Goal: Information Seeking & Learning: Learn about a topic

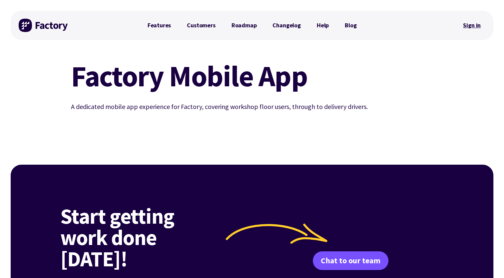
click at [476, 28] on link "Sign in" at bounding box center [471, 25] width 27 height 15
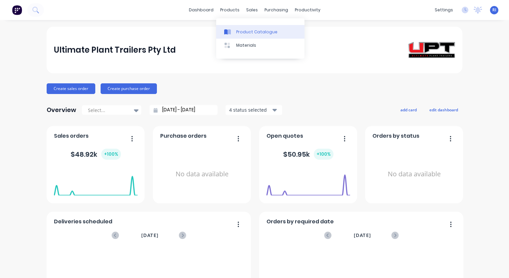
click at [241, 33] on div "Product Catalogue" at bounding box center [256, 32] width 41 height 6
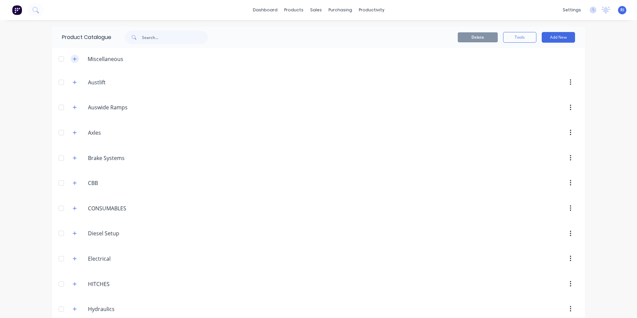
click at [73, 58] on icon "button" at bounding box center [75, 59] width 4 height 5
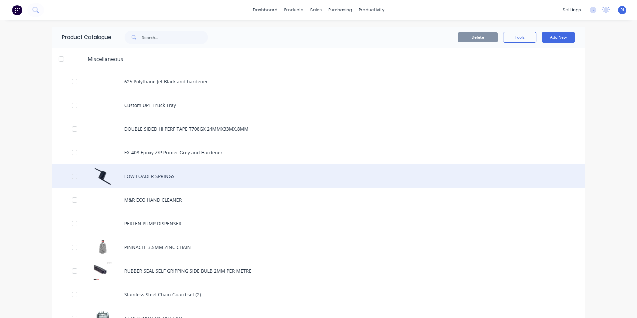
click at [155, 177] on div "LOW LOADER SPRINGS" at bounding box center [318, 176] width 533 height 24
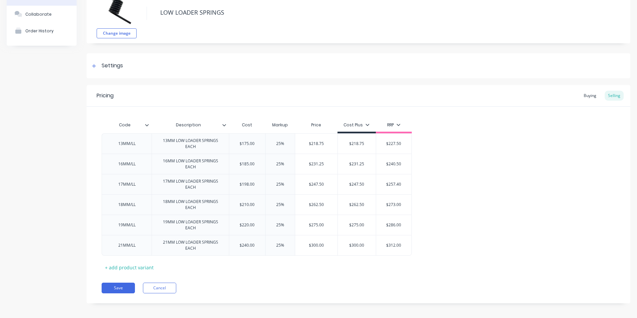
scroll to position [49, 0]
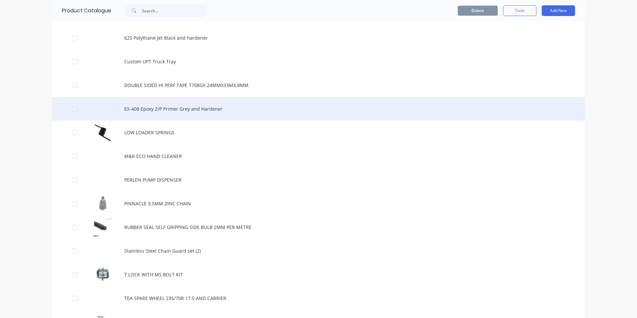
scroll to position [33, 0]
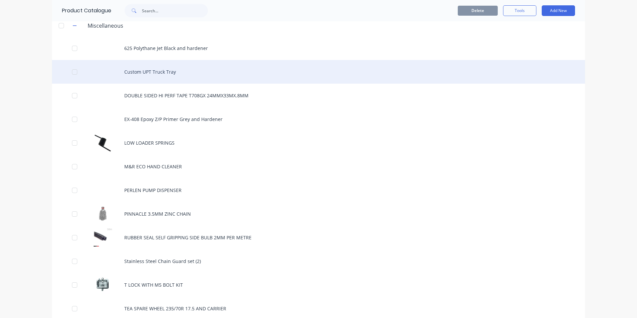
click at [160, 72] on div "Custom UPT Truck Tray" at bounding box center [318, 72] width 533 height 24
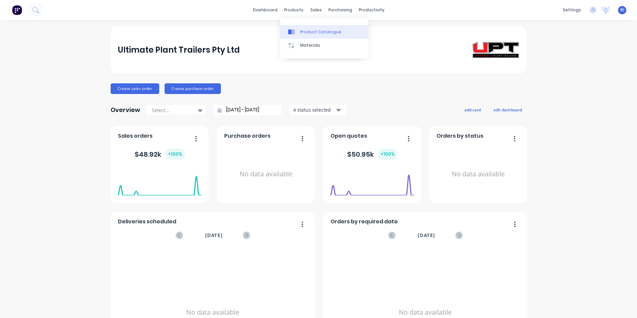
click at [318, 30] on div "Product Catalogue" at bounding box center [320, 32] width 41 height 6
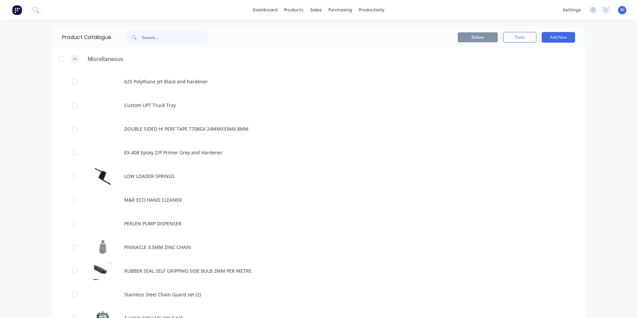
click at [73, 59] on icon "button" at bounding box center [75, 59] width 4 height 5
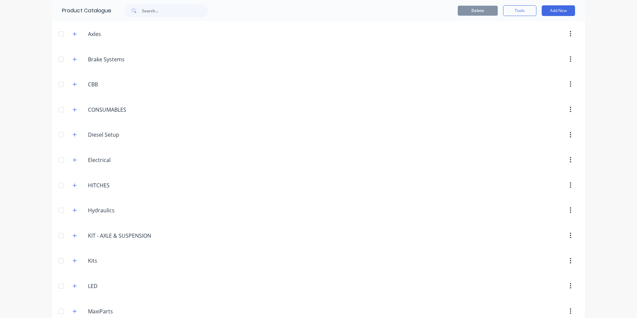
scroll to position [100, 0]
click at [73, 209] on icon "button" at bounding box center [75, 209] width 4 height 4
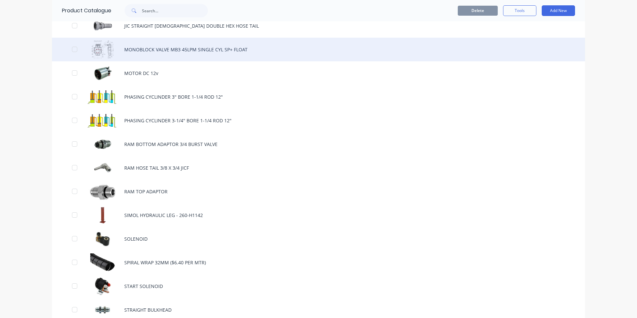
scroll to position [866, 0]
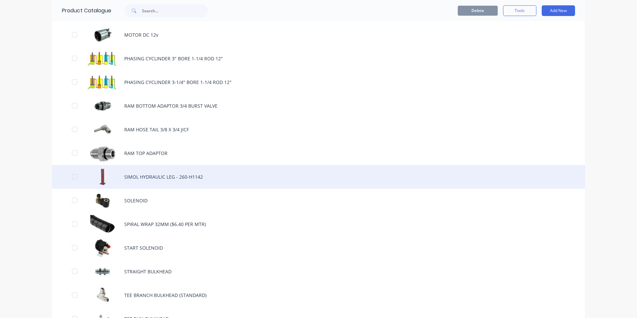
click at [179, 175] on div "SIMOL HYDRAULIC LEG - 260-H1142" at bounding box center [318, 177] width 533 height 24
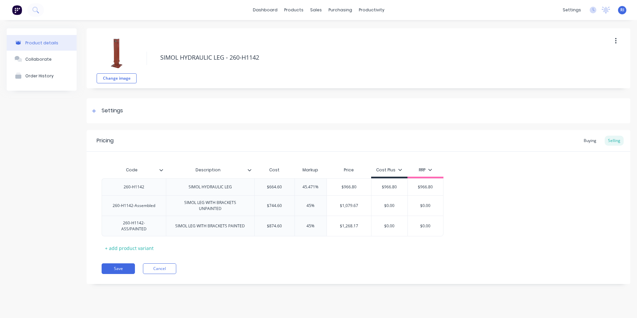
type textarea "x"
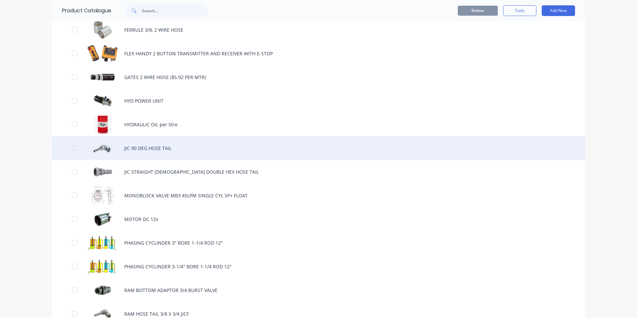
scroll to position [666, 0]
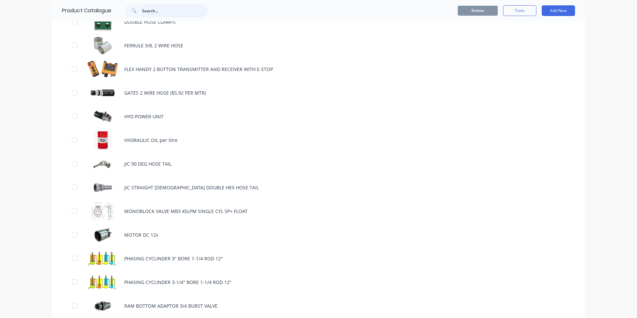
click at [157, 8] on input "text" at bounding box center [175, 10] width 66 height 13
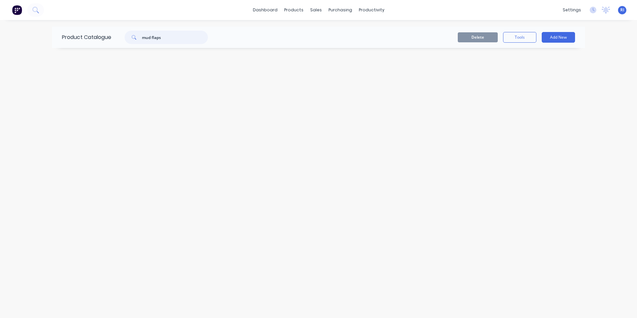
scroll to position [0, 0]
type input "mud flaps"
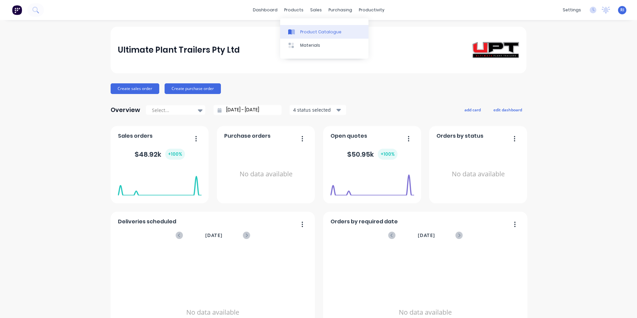
click at [303, 31] on div "Product Catalogue" at bounding box center [320, 32] width 41 height 6
click at [310, 32] on div "Product Catalogue" at bounding box center [320, 32] width 41 height 6
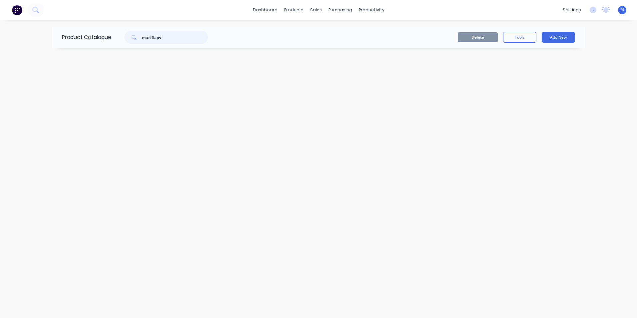
drag, startPoint x: 164, startPoint y: 37, endPoint x: 104, endPoint y: 34, distance: 59.7
click at [104, 34] on div "Product Catalogue mud flaps" at bounding box center [138, 37] width 173 height 21
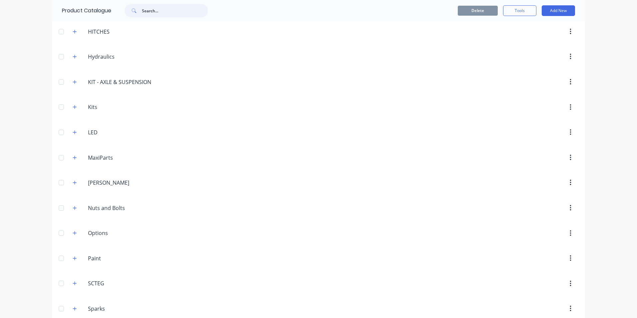
scroll to position [267, 0]
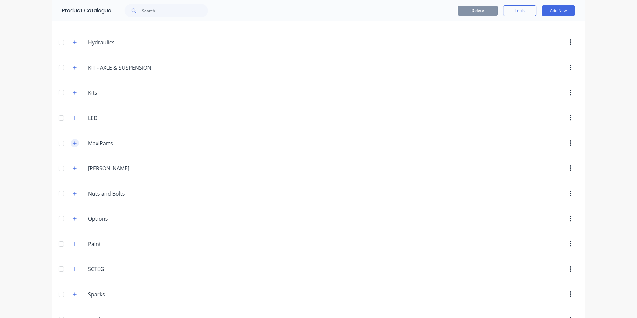
click at [73, 142] on icon "button" at bounding box center [75, 143] width 4 height 5
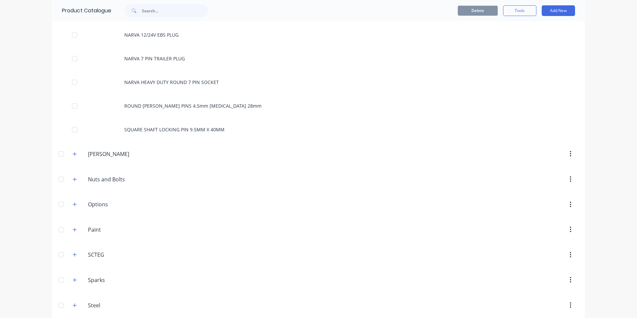
scroll to position [766, 0]
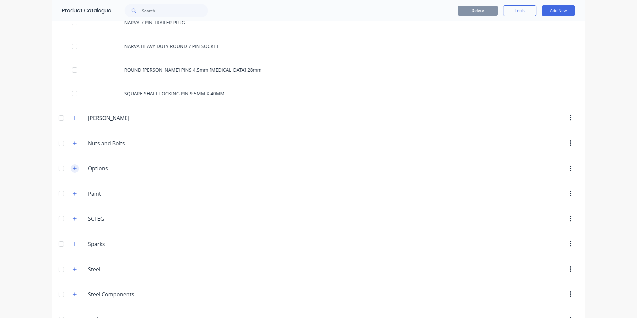
click at [73, 167] on icon "button" at bounding box center [75, 168] width 4 height 5
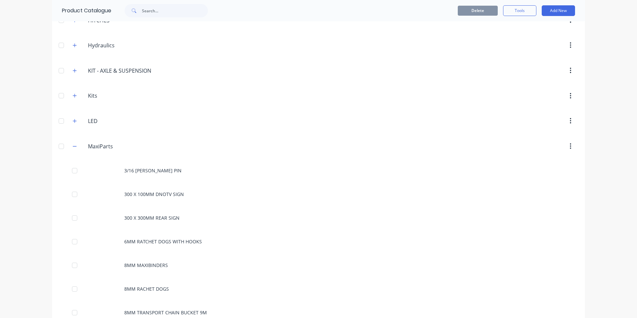
scroll to position [263, 0]
click at [73, 147] on icon "button" at bounding box center [75, 147] width 4 height 5
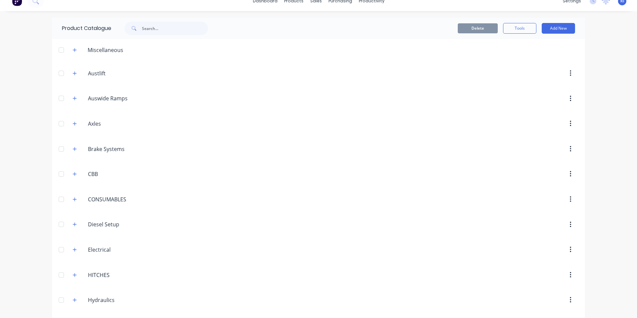
scroll to position [0, 0]
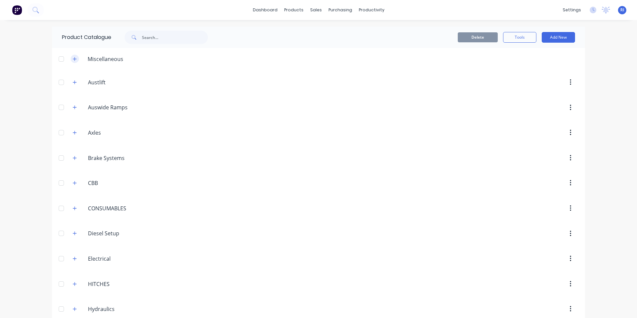
click at [73, 58] on icon "button" at bounding box center [75, 59] width 4 height 5
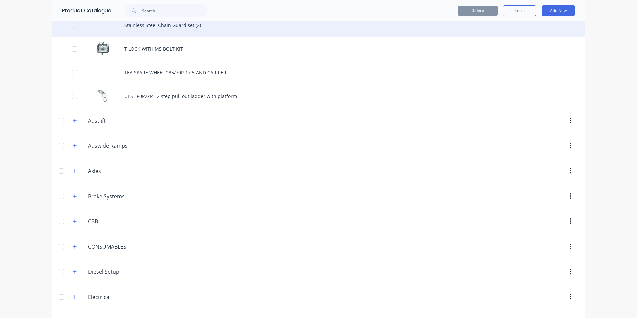
scroll to position [300, 0]
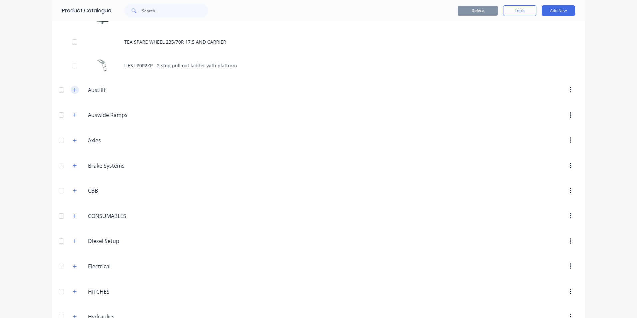
click at [73, 89] on icon "button" at bounding box center [75, 90] width 4 height 5
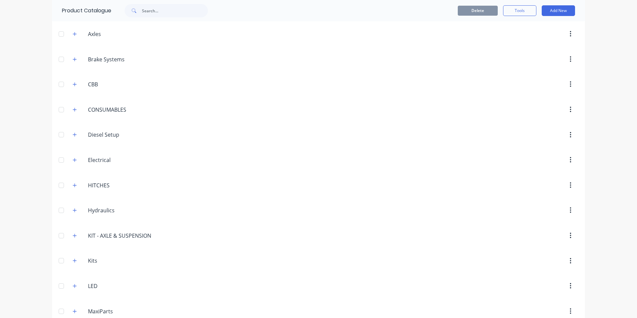
scroll to position [600, 0]
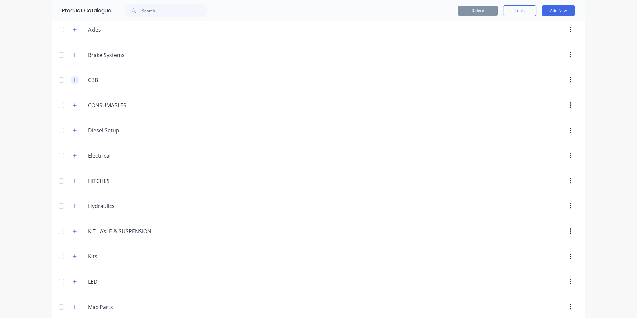
click at [74, 80] on icon "button" at bounding box center [75, 80] width 4 height 5
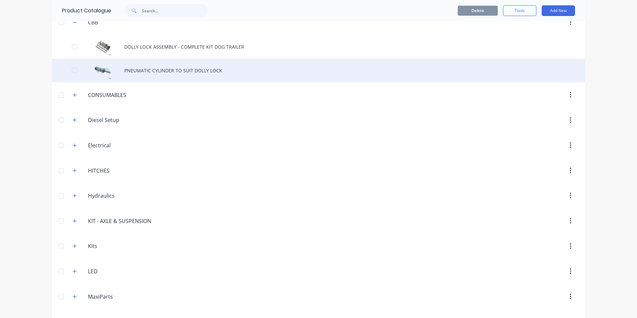
scroll to position [666, 0]
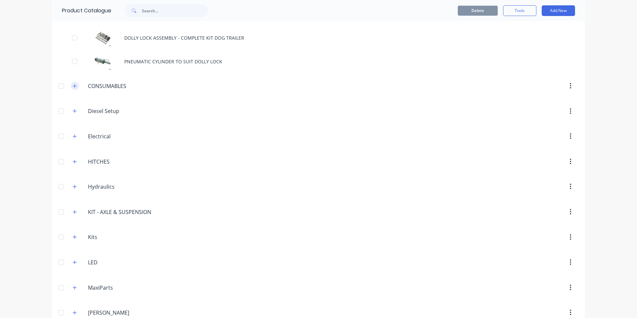
click at [73, 85] on icon "button" at bounding box center [75, 86] width 4 height 5
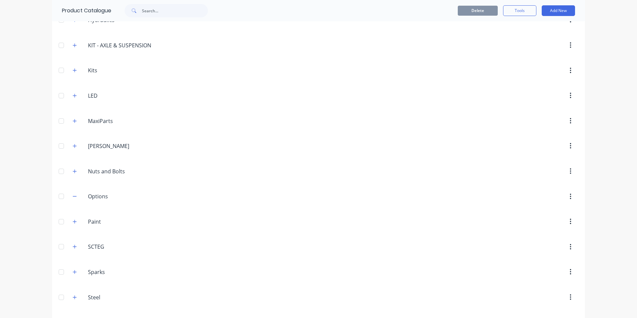
scroll to position [999, 0]
click at [73, 145] on icon "button" at bounding box center [75, 145] width 4 height 5
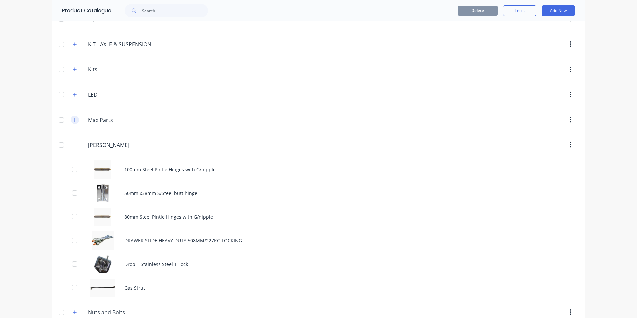
click at [73, 121] on icon "button" at bounding box center [75, 120] width 4 height 5
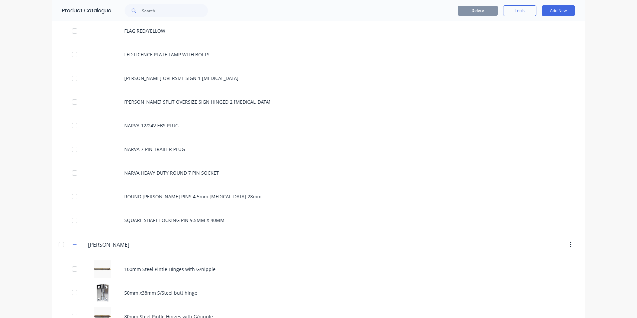
scroll to position [1366, 0]
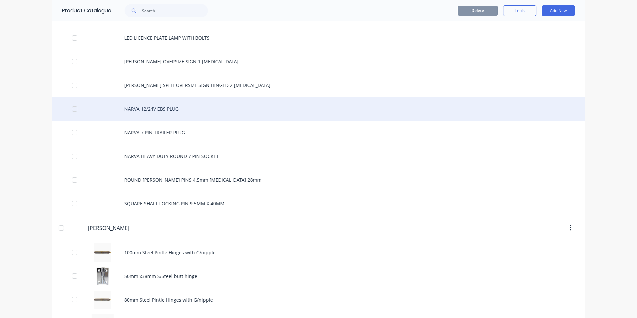
click at [157, 110] on div "NARVA 12/24V EBS PLUG" at bounding box center [318, 109] width 533 height 24
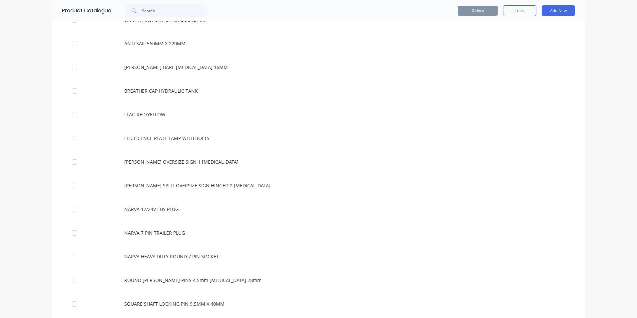
scroll to position [1266, 0]
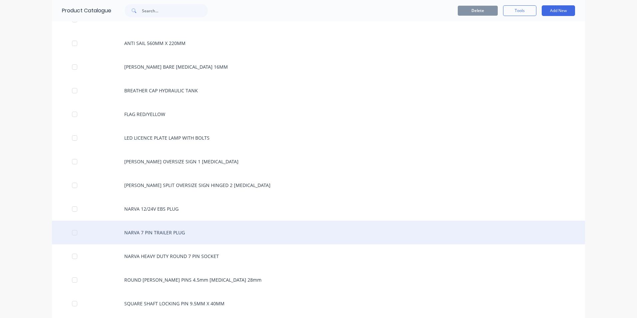
click at [292, 236] on div "NARVA 7 PIN TRAILER PLUG" at bounding box center [318, 233] width 533 height 24
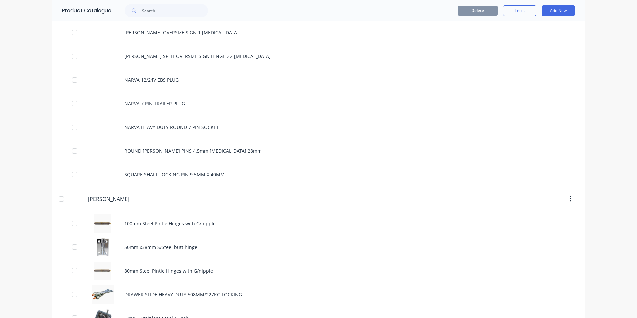
scroll to position [1366, 0]
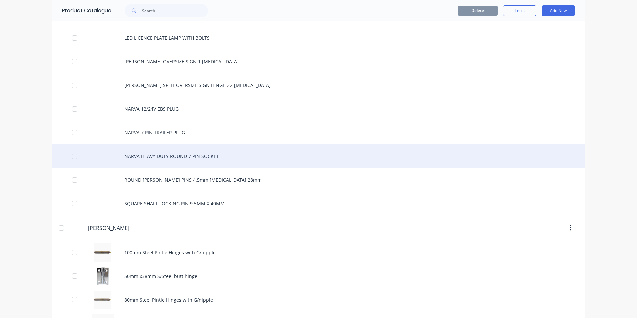
click at [200, 159] on div "NARVA HEAVY DUTY ROUND 7 PIN SOCKET" at bounding box center [318, 156] width 533 height 24
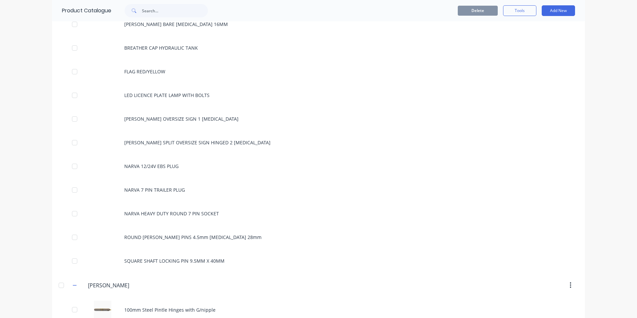
scroll to position [1366, 0]
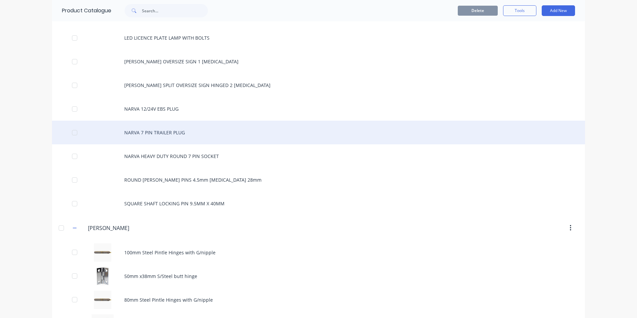
click at [171, 134] on div "NARVA 7 PIN TRAILER PLUG" at bounding box center [318, 133] width 533 height 24
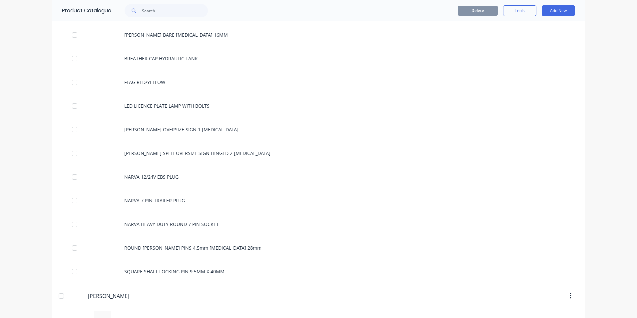
scroll to position [1299, 0]
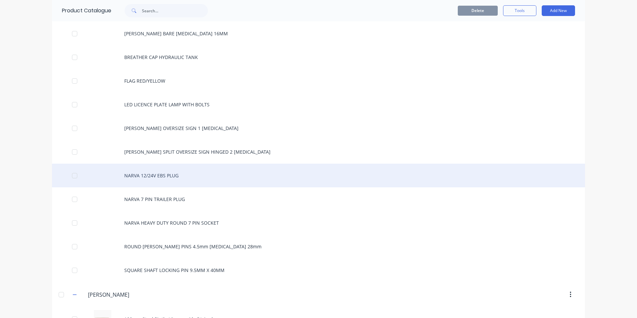
click at [189, 178] on div "NARVA 12/24V EBS PLUG" at bounding box center [318, 176] width 533 height 24
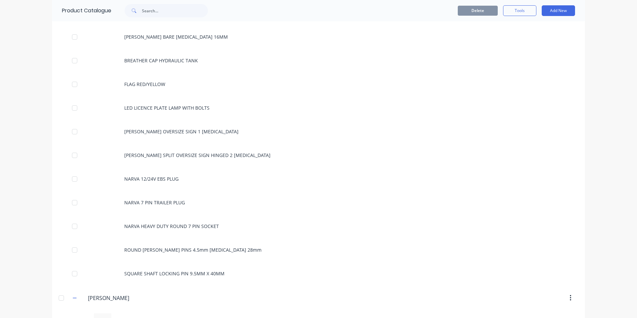
scroll to position [1333, 0]
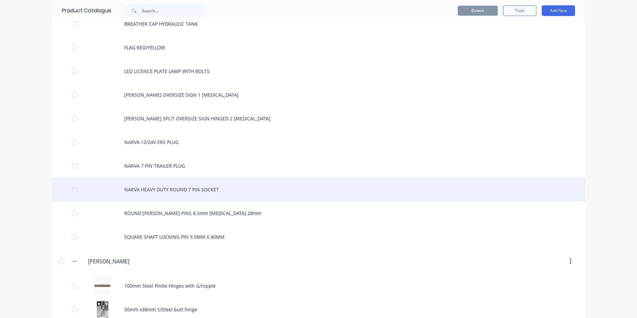
click at [237, 188] on div "NARVA HEAVY DUTY ROUND 7 PIN SOCKET" at bounding box center [318, 190] width 533 height 24
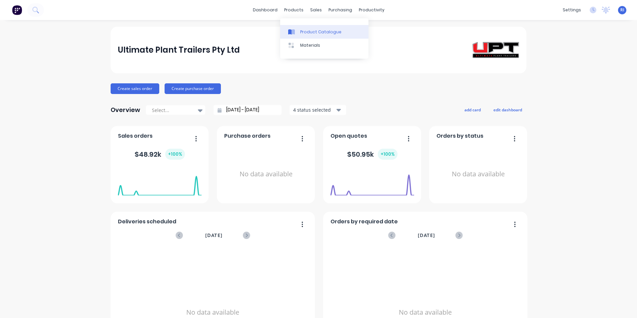
click at [326, 29] on div "Product Catalogue" at bounding box center [320, 32] width 41 height 6
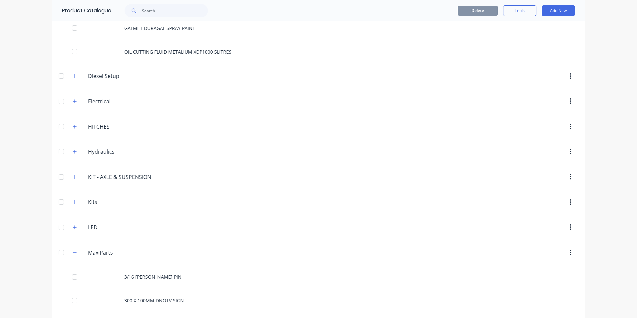
scroll to position [933, 0]
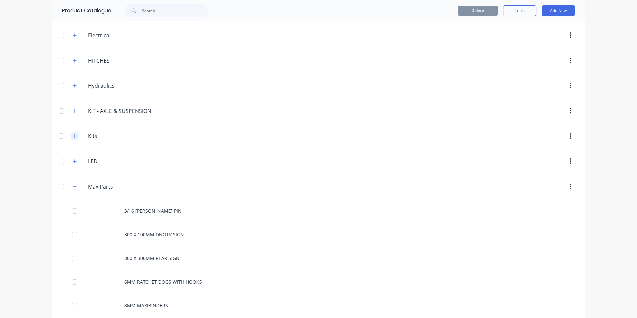
click at [73, 137] on icon "button" at bounding box center [75, 136] width 4 height 5
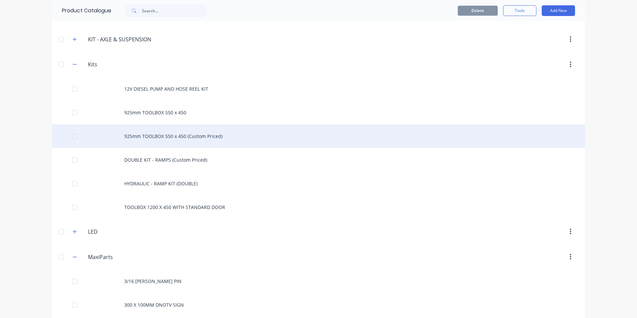
scroll to position [1033, 0]
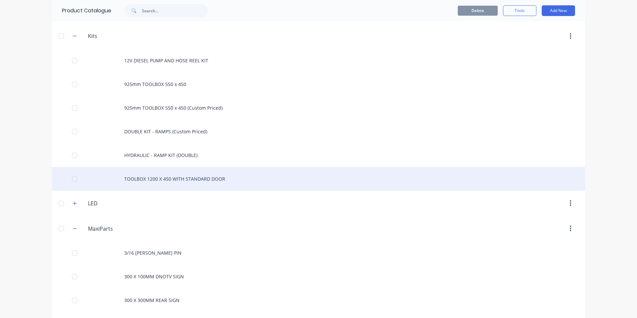
click at [188, 179] on div "TOOLBOX 1200 X 450 WITH STANDARD DOOR" at bounding box center [318, 179] width 533 height 24
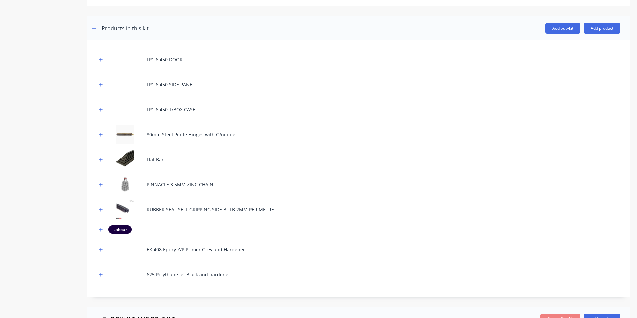
scroll to position [100, 0]
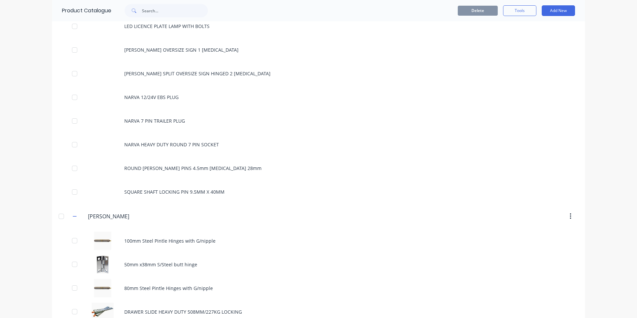
scroll to position [1532, 0]
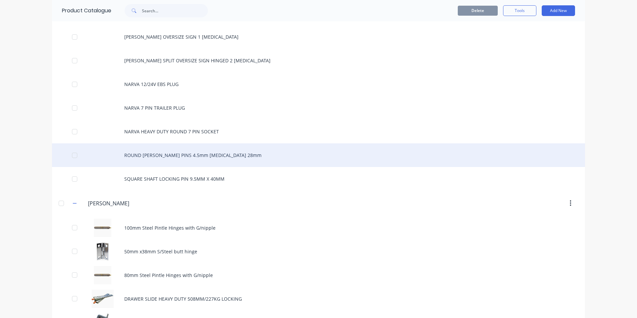
click at [195, 157] on div "ROUND [PERSON_NAME] PINS 4.5mm [MEDICAL_DATA] 28mm" at bounding box center [318, 155] width 533 height 24
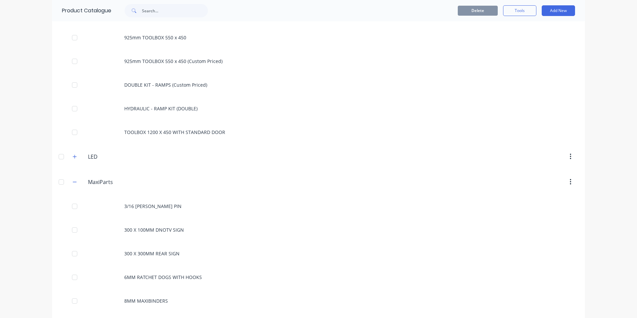
scroll to position [1099, 0]
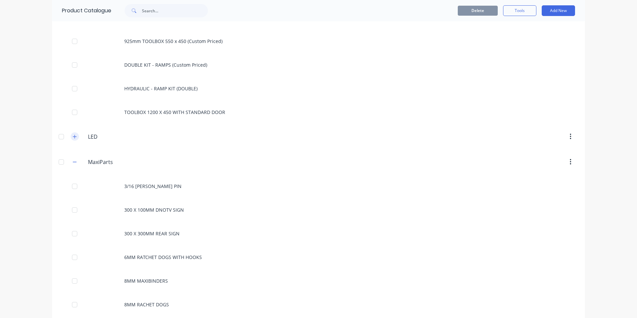
click at [73, 136] on icon "button" at bounding box center [75, 136] width 4 height 5
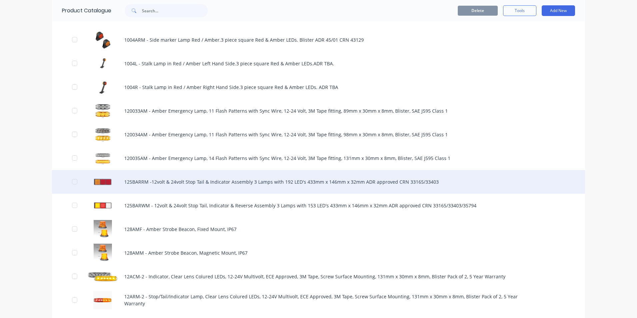
scroll to position [1266, 0]
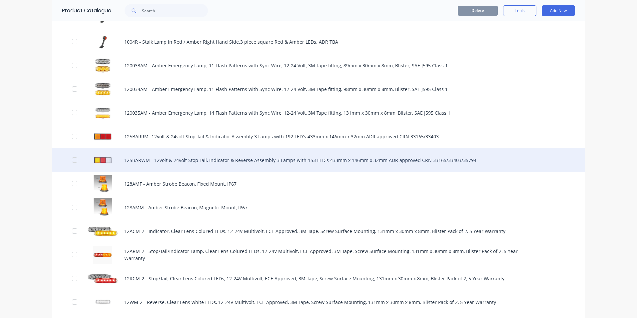
click at [434, 160] on div "125BARWM - 12volt & 24volt Stop Tail, Indicator & Reverse Assembly 3 Lamps with…" at bounding box center [318, 160] width 533 height 24
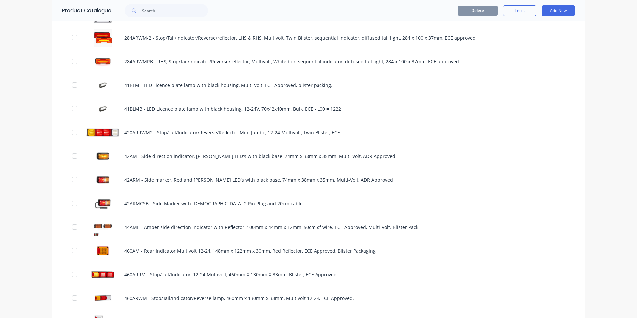
scroll to position [2099, 0]
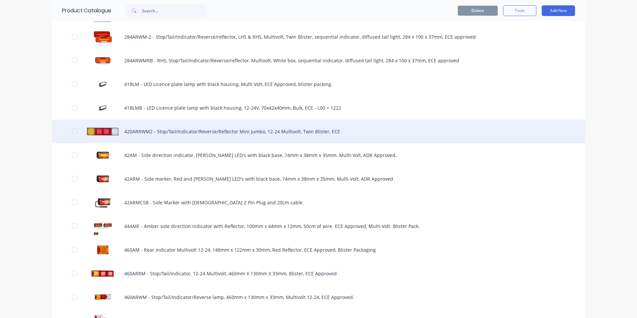
click at [279, 133] on div "420ARRWM2 - Stop/Tail/Indicator/Reverse/Reflector Mini Jumbo, 12-24 Multivolt, …" at bounding box center [318, 132] width 533 height 24
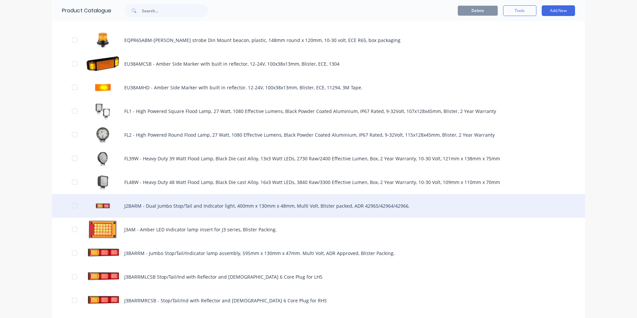
scroll to position [3065, 0]
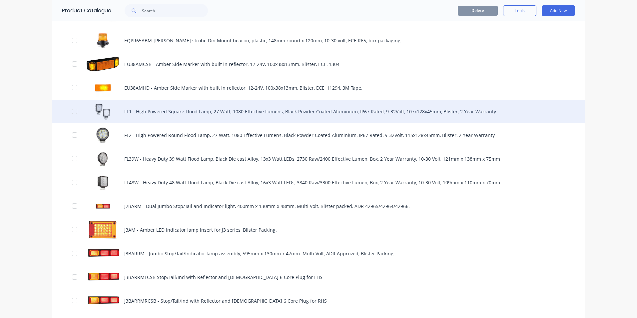
click at [258, 111] on div "FL1 - High Powered Square Flood Lamp, 27 Watt, 1080 Effective Lumens, Black Pow…" at bounding box center [318, 112] width 533 height 24
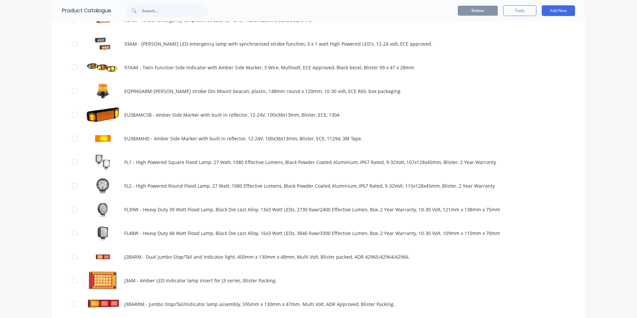
scroll to position [3032, 0]
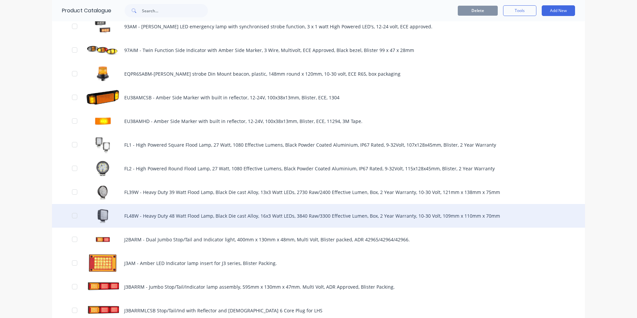
click at [237, 216] on div "FL48W - Heavy Duty 48 Watt Flood Lamp, Black Die cast Alloy, 16x3 Watt LEDs, 38…" at bounding box center [318, 216] width 533 height 24
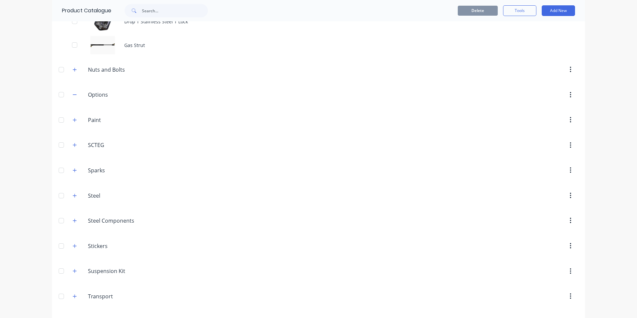
scroll to position [4269, 0]
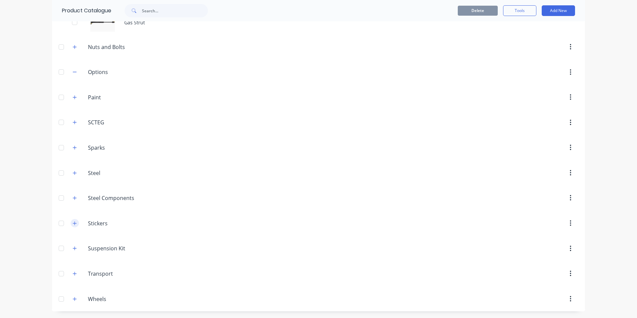
click at [74, 222] on icon "button" at bounding box center [75, 223] width 4 height 5
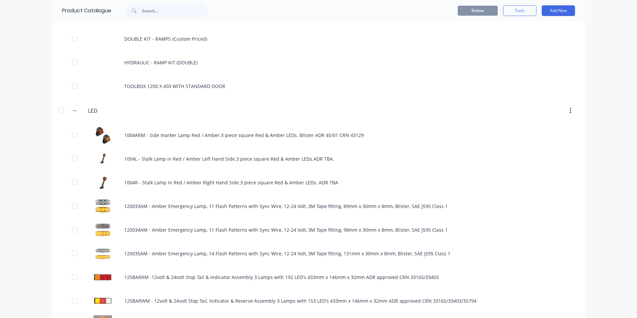
scroll to position [1088, 0]
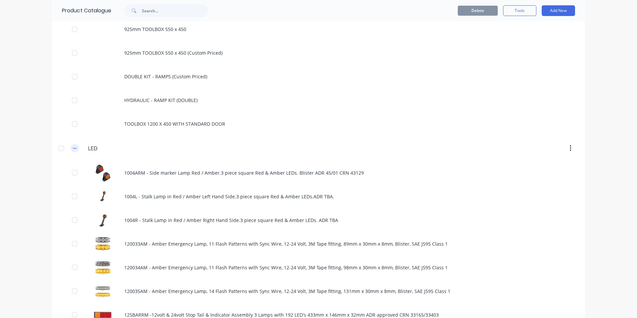
click at [73, 148] on icon "button" at bounding box center [75, 148] width 4 height 5
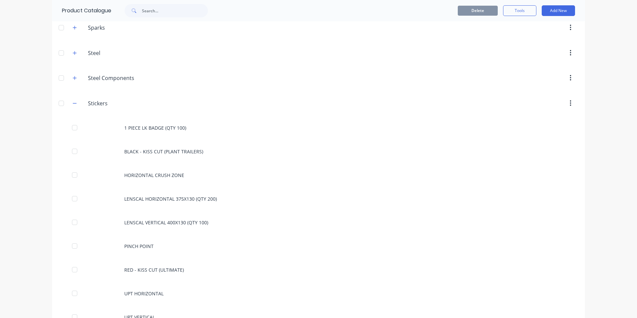
scroll to position [2040, 0]
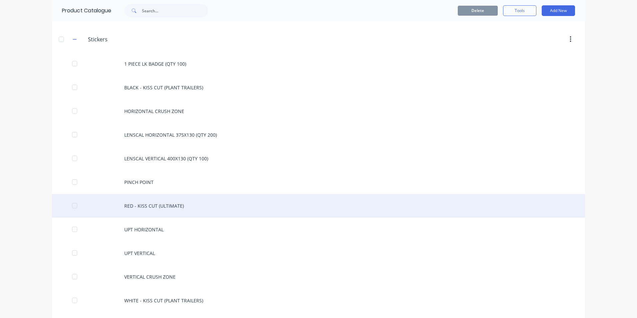
click at [179, 208] on div "RED - KISS CUT (ULTIMATE)" at bounding box center [318, 206] width 533 height 24
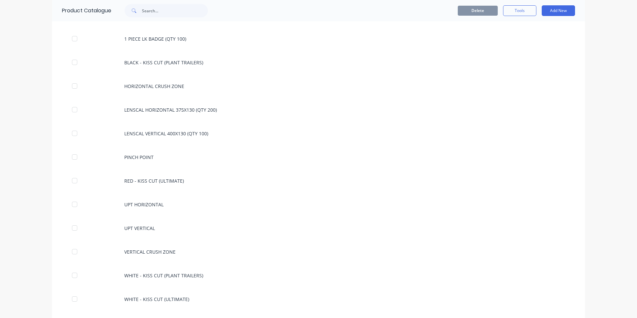
scroll to position [2065, 0]
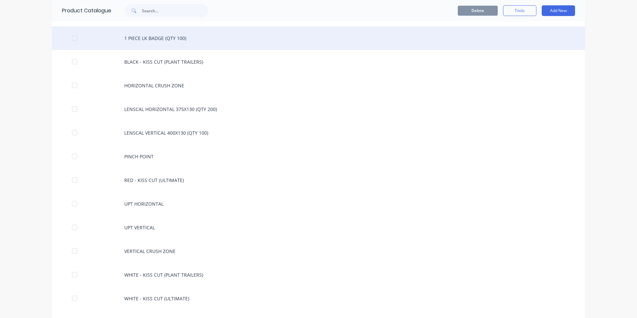
click at [163, 38] on div "1 PIECE LK BADGE (QTY 100)" at bounding box center [318, 38] width 533 height 24
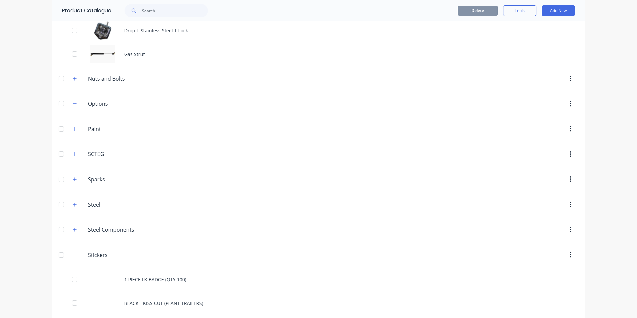
scroll to position [1832, 0]
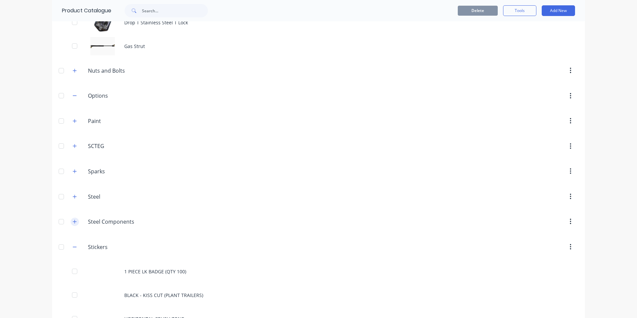
click at [74, 222] on icon "button" at bounding box center [75, 221] width 4 height 5
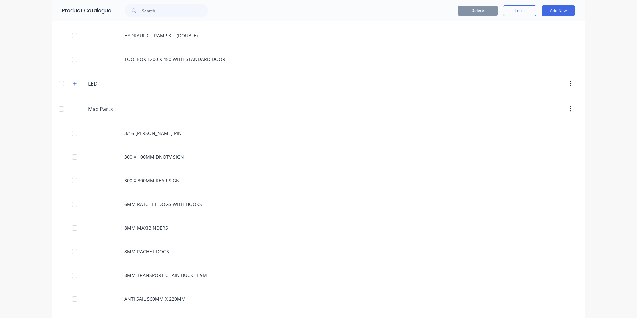
scroll to position [1129, 0]
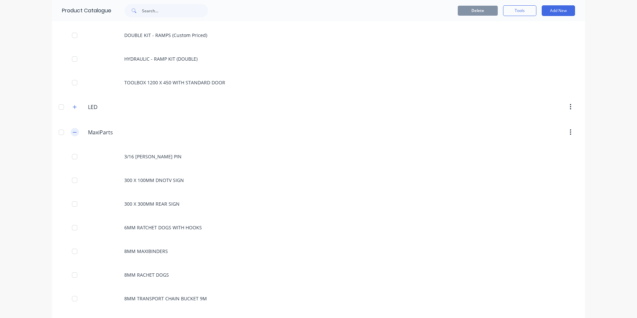
click at [74, 131] on icon "button" at bounding box center [75, 132] width 4 height 5
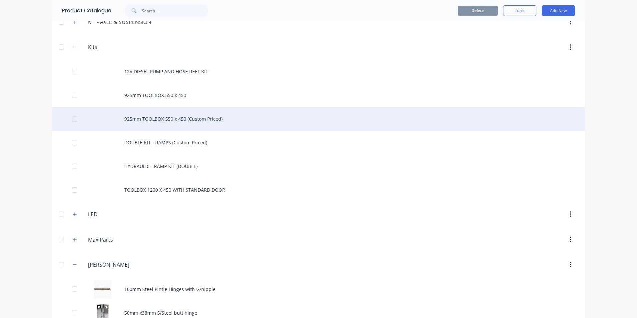
scroll to position [996, 0]
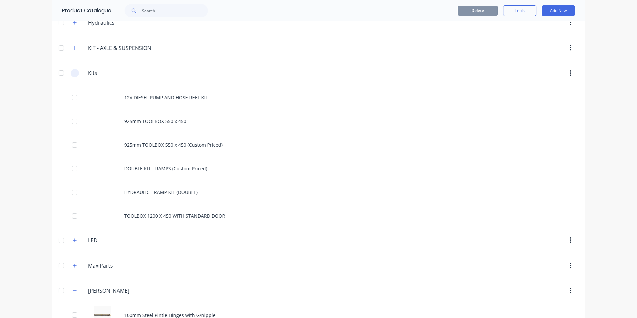
click at [73, 73] on icon "button" at bounding box center [75, 73] width 4 height 0
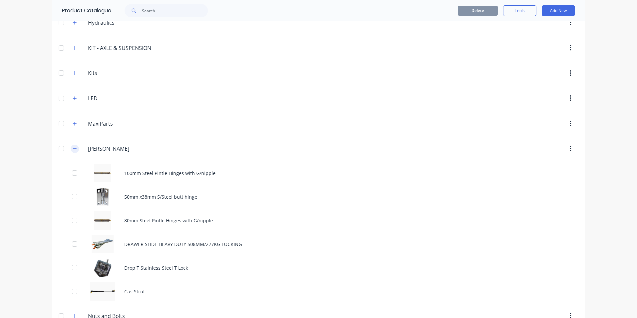
click at [73, 148] on icon "button" at bounding box center [75, 148] width 4 height 5
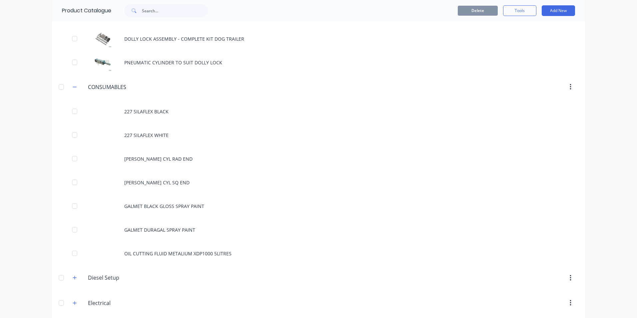
scroll to position [663, 0]
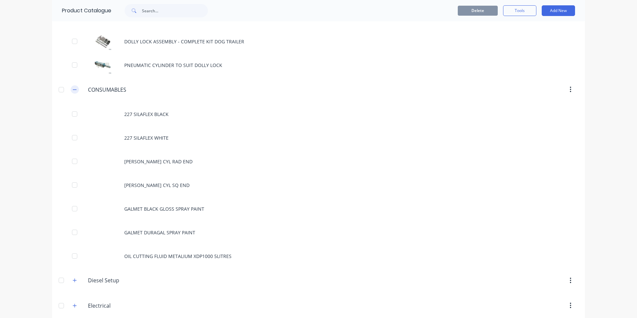
click at [74, 89] on icon "button" at bounding box center [75, 89] width 4 height 5
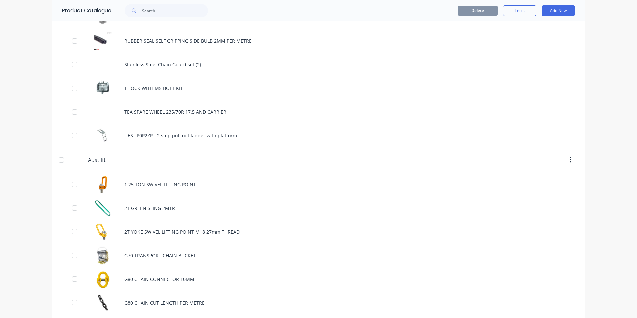
scroll to position [233, 0]
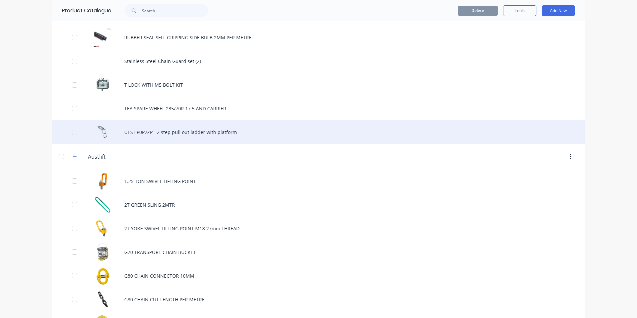
click at [215, 130] on div "UES LP0P2ZP - 2 step pull out ladder with platform" at bounding box center [318, 132] width 533 height 24
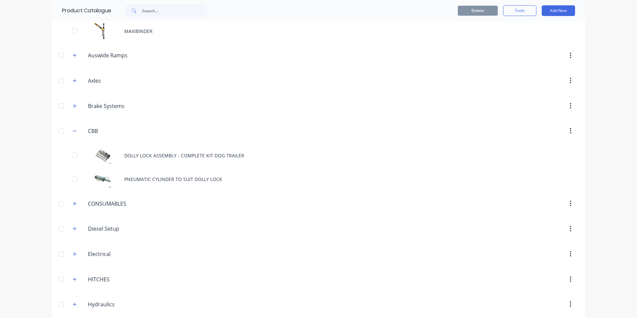
scroll to position [566, 0]
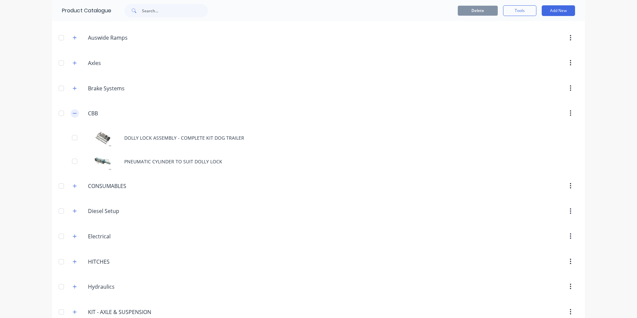
click at [73, 114] on icon "button" at bounding box center [75, 113] width 4 height 5
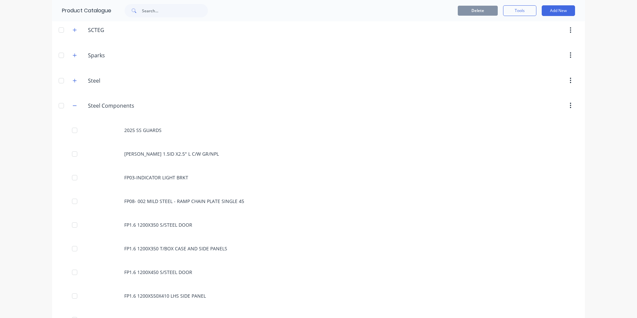
scroll to position [1033, 0]
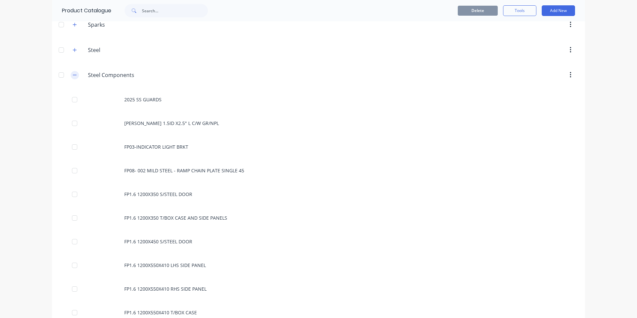
click at [73, 76] on icon "button" at bounding box center [75, 75] width 4 height 5
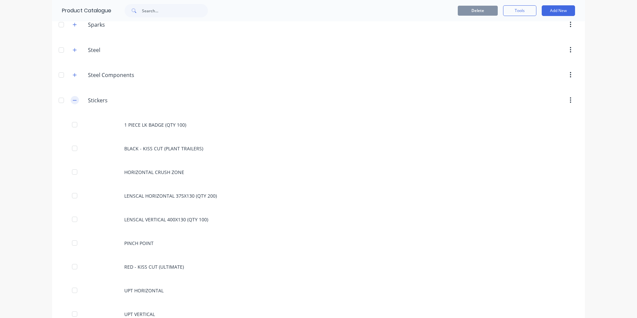
click at [73, 100] on icon "button" at bounding box center [75, 100] width 4 height 0
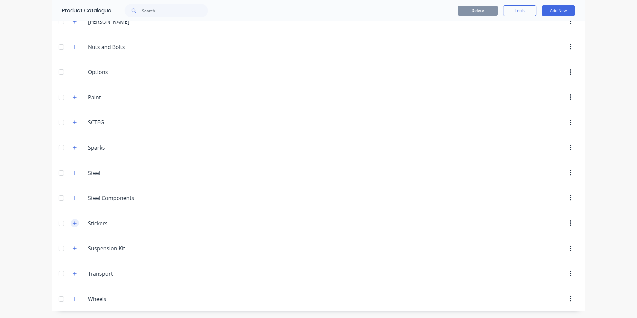
scroll to position [910, 0]
click at [73, 149] on icon "button" at bounding box center [75, 147] width 4 height 5
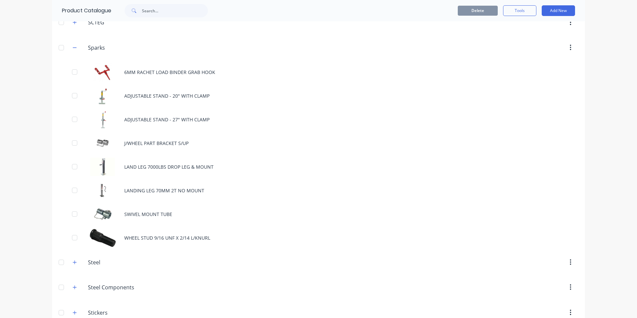
scroll to position [976, 0]
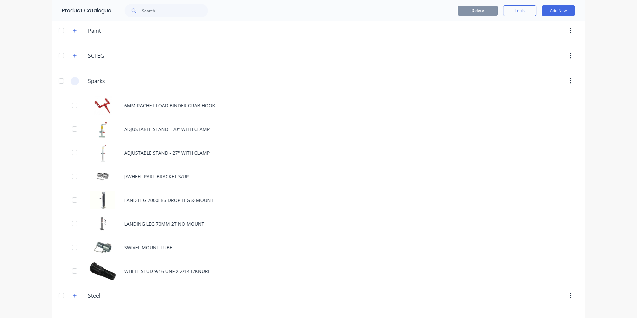
click at [73, 80] on icon "button" at bounding box center [75, 81] width 4 height 5
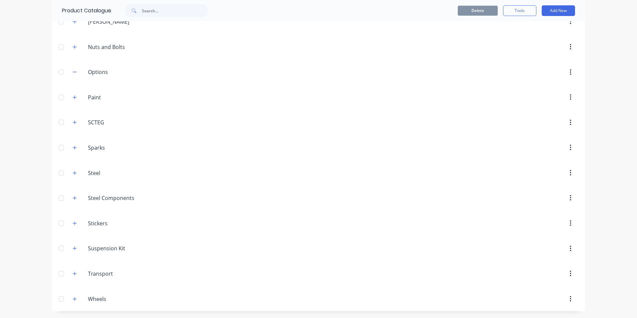
click at [237, 188] on header "Steel.Components Steel Components" at bounding box center [318, 197] width 533 height 25
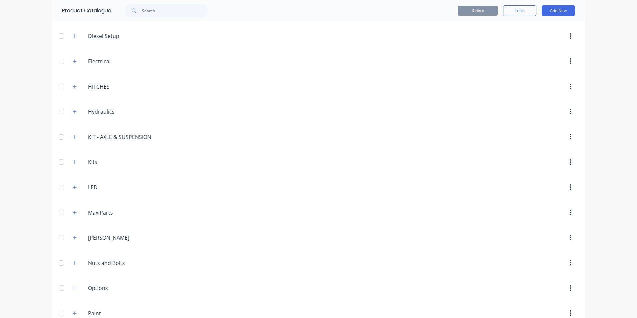
scroll to position [677, 0]
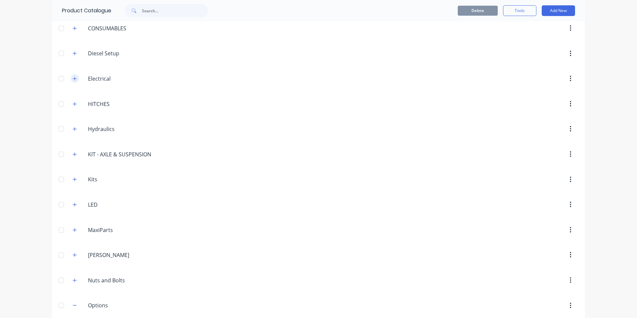
click at [73, 77] on icon "button" at bounding box center [75, 78] width 4 height 5
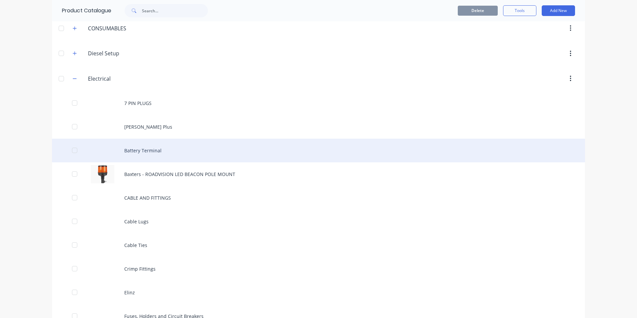
click at [270, 148] on div "Battery Terminal" at bounding box center [318, 151] width 533 height 24
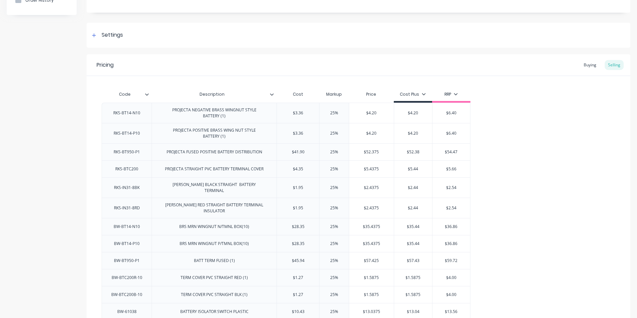
scroll to position [75, 0]
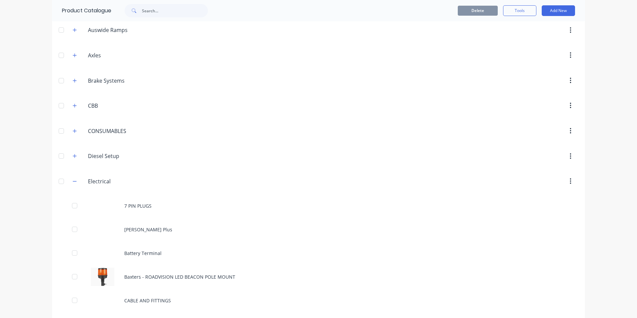
scroll to position [600, 0]
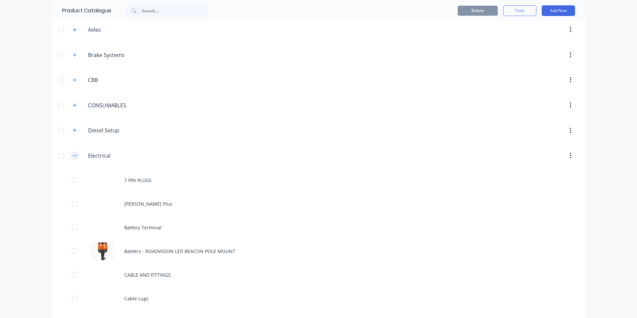
click at [73, 155] on icon "button" at bounding box center [75, 155] width 4 height 5
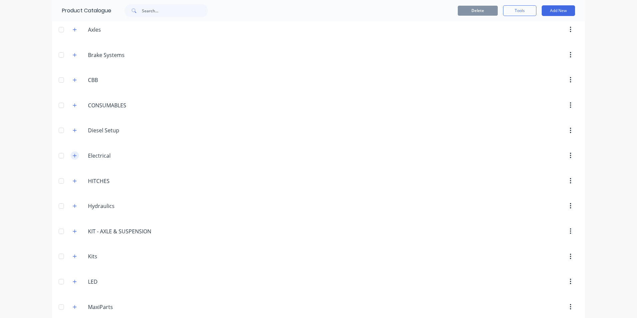
click at [73, 155] on icon "button" at bounding box center [75, 156] width 4 height 4
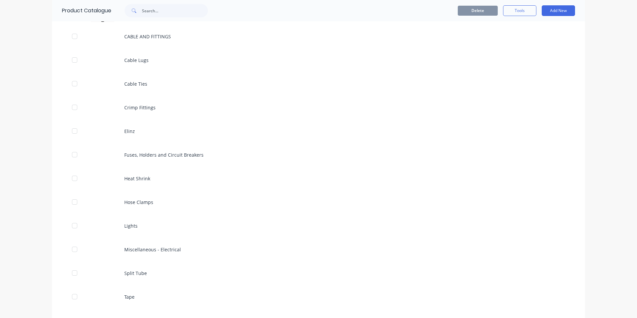
scroll to position [866, 0]
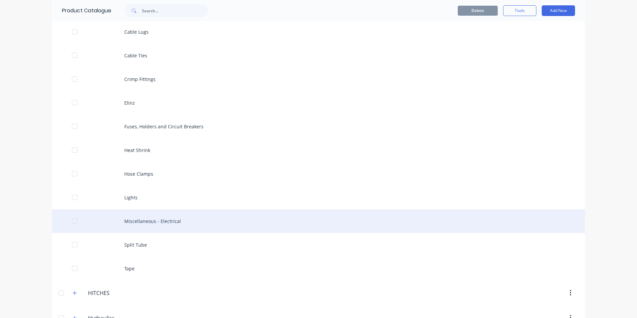
click at [169, 223] on div "Miscellaneous - Electrical" at bounding box center [318, 221] width 533 height 24
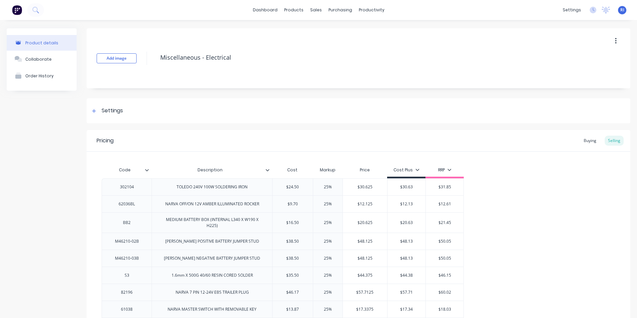
type textarea "x"
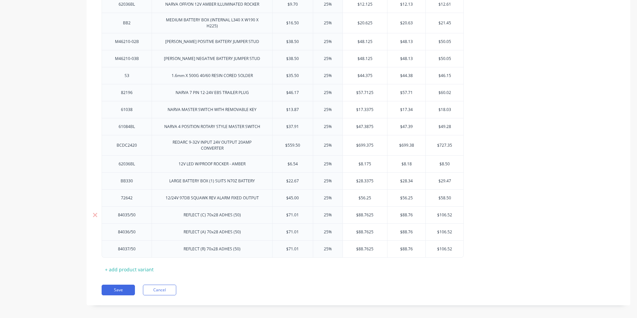
scroll to position [205, 0]
